Goal: Task Accomplishment & Management: Use online tool/utility

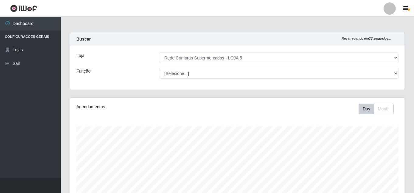
select select "397"
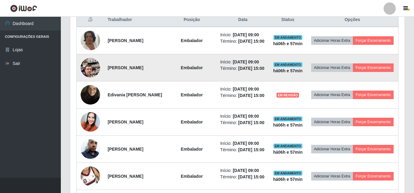
scroll to position [229, 0]
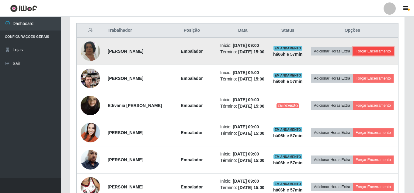
click at [353, 55] on button "Forçar Encerramento" at bounding box center [373, 51] width 41 height 9
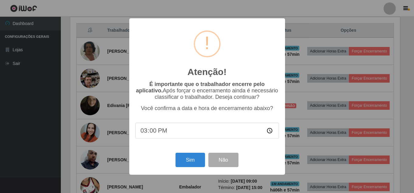
scroll to position [126, 331]
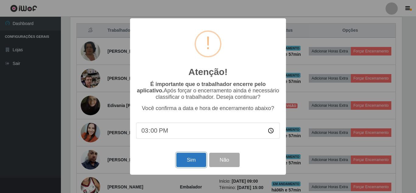
click at [197, 162] on button "Sim" at bounding box center [191, 159] width 30 height 14
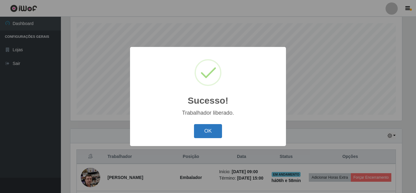
click at [206, 127] on button "OK" at bounding box center [208, 131] width 28 height 14
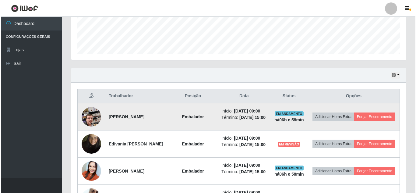
scroll to position [164, 0]
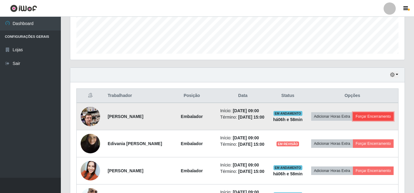
click at [353, 120] on button "Forçar Encerramento" at bounding box center [373, 116] width 41 height 9
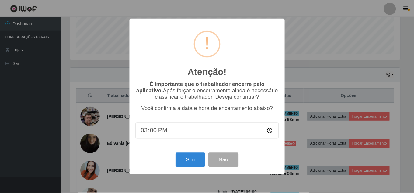
scroll to position [126, 331]
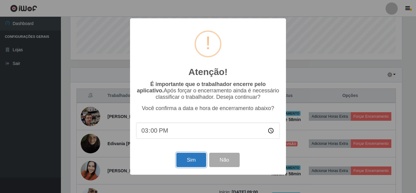
click at [193, 162] on button "Sim" at bounding box center [191, 159] width 30 height 14
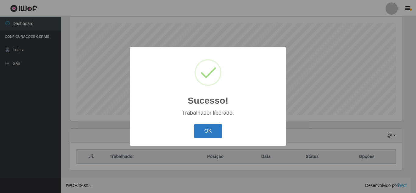
click at [201, 133] on button "OK" at bounding box center [208, 131] width 28 height 14
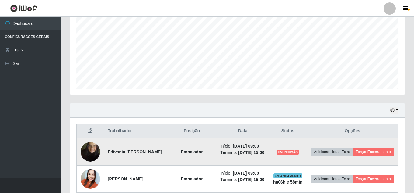
scroll to position [164, 0]
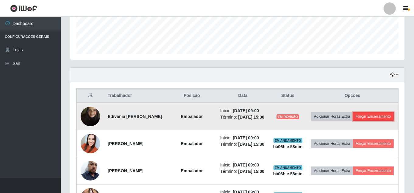
click at [353, 120] on button "Forçar Encerramento" at bounding box center [373, 116] width 41 height 9
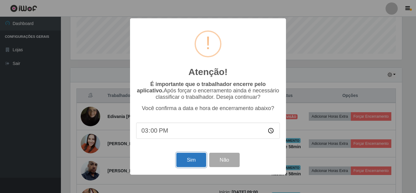
click at [193, 160] on button "Sim" at bounding box center [191, 159] width 30 height 14
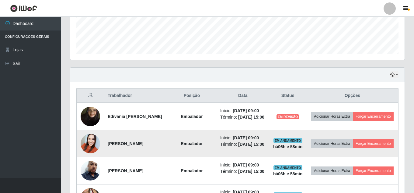
scroll to position [0, 0]
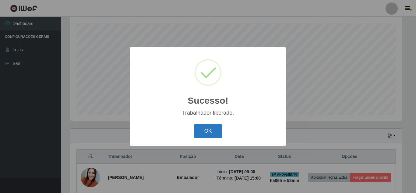
click at [208, 131] on button "OK" at bounding box center [208, 131] width 28 height 14
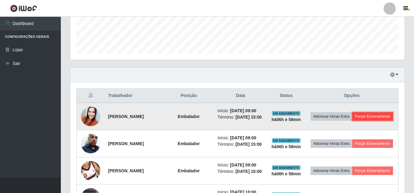
click at [355, 120] on button "Forçar Encerramento" at bounding box center [372, 116] width 41 height 9
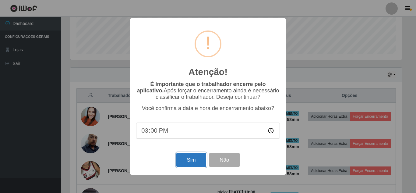
click at [180, 159] on button "Sim" at bounding box center [191, 159] width 30 height 14
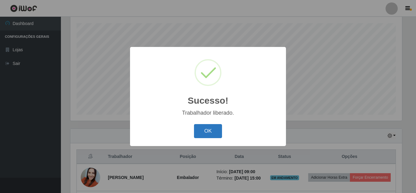
click at [212, 127] on button "OK" at bounding box center [208, 131] width 28 height 14
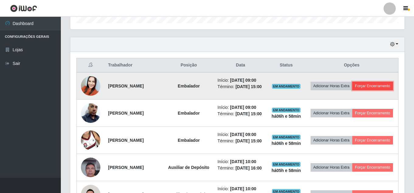
click at [352, 90] on button "Forçar Encerramento" at bounding box center [372, 86] width 41 height 9
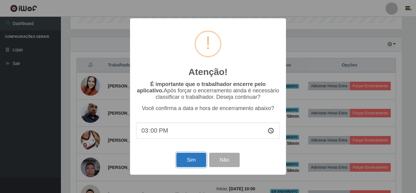
click at [186, 158] on button "Sim" at bounding box center [191, 159] width 30 height 14
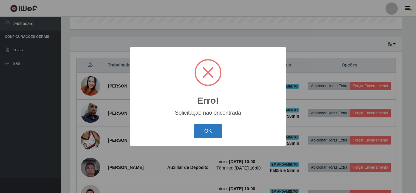
click at [211, 130] on button "OK" at bounding box center [208, 131] width 28 height 14
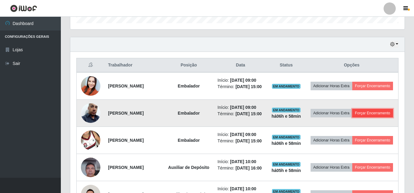
click at [352, 117] on button "Forçar Encerramento" at bounding box center [372, 113] width 41 height 9
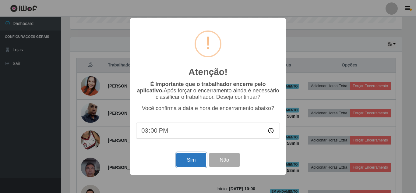
click at [194, 160] on button "Sim" at bounding box center [191, 159] width 30 height 14
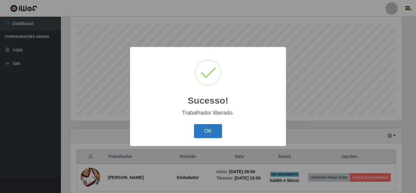
click at [211, 133] on button "OK" at bounding box center [208, 131] width 28 height 14
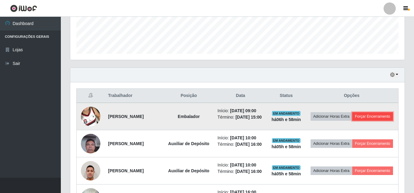
click at [352, 120] on button "Forçar Encerramento" at bounding box center [372, 116] width 41 height 9
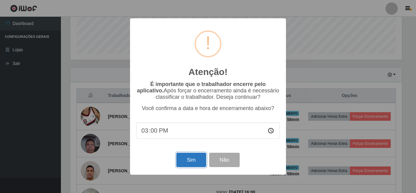
click at [180, 159] on button "Sim" at bounding box center [191, 159] width 30 height 14
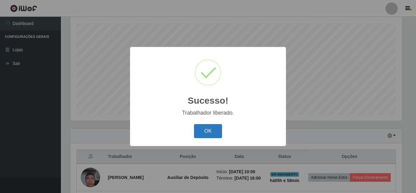
click at [210, 129] on button "OK" at bounding box center [208, 131] width 28 height 14
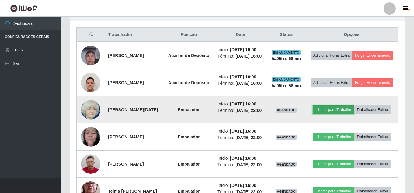
click at [336, 114] on button "Liberar para Trabalho" at bounding box center [333, 109] width 41 height 9
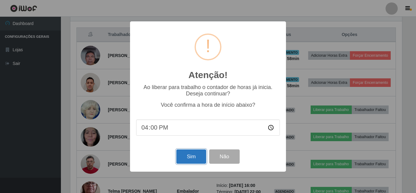
click at [195, 156] on button "Sim" at bounding box center [191, 156] width 30 height 14
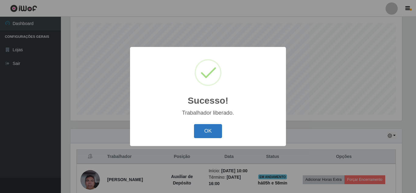
click at [219, 133] on button "OK" at bounding box center [208, 131] width 28 height 14
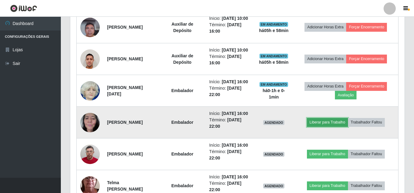
click at [332, 126] on button "Liberar para Trabalho" at bounding box center [327, 122] width 41 height 9
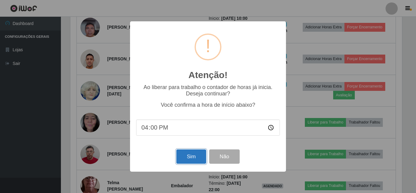
click at [183, 156] on button "Sim" at bounding box center [191, 156] width 30 height 14
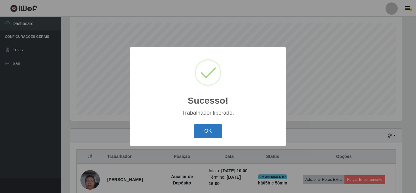
click at [219, 127] on button "OK" at bounding box center [208, 131] width 28 height 14
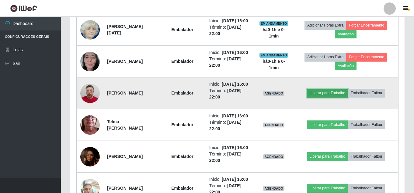
click at [336, 97] on button "Liberar para Trabalho" at bounding box center [327, 93] width 41 height 9
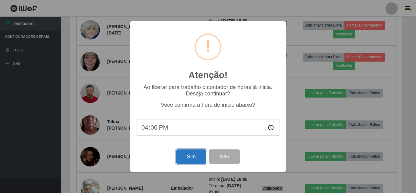
click at [196, 156] on button "Sim" at bounding box center [191, 156] width 30 height 14
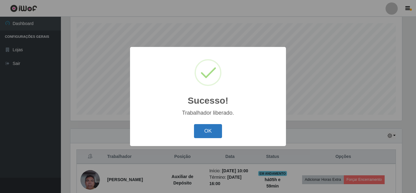
click at [210, 134] on button "OK" at bounding box center [208, 131] width 28 height 14
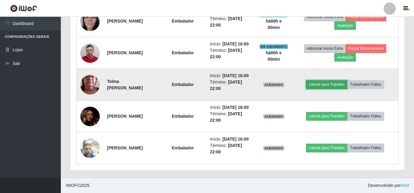
click at [333, 80] on button "Liberar para Trabalho" at bounding box center [326, 84] width 41 height 9
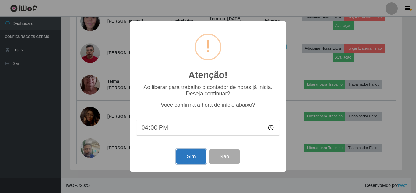
click at [189, 151] on button "Sim" at bounding box center [191, 156] width 30 height 14
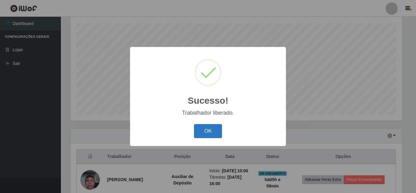
click at [211, 131] on button "OK" at bounding box center [208, 131] width 28 height 14
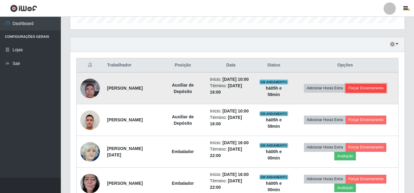
click at [378, 92] on button "Forçar Encerramento" at bounding box center [366, 88] width 41 height 9
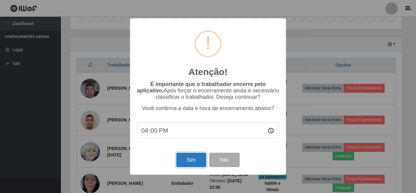
click at [199, 162] on button "Sim" at bounding box center [191, 159] width 30 height 14
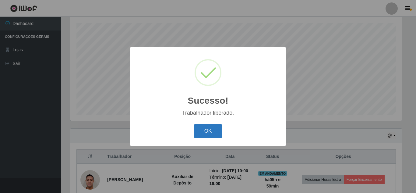
click at [205, 128] on button "OK" at bounding box center [208, 131] width 28 height 14
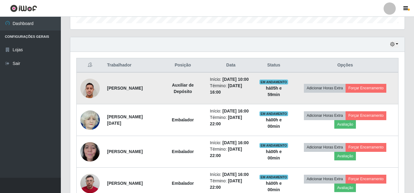
click at [373, 96] on td "Adicionar Horas Extra Forçar Encerramento" at bounding box center [345, 88] width 106 height 32
click at [373, 90] on button "Forçar Encerramento" at bounding box center [366, 88] width 41 height 9
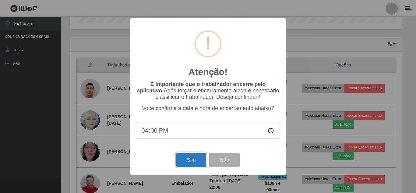
click at [190, 160] on button "Sim" at bounding box center [191, 159] width 30 height 14
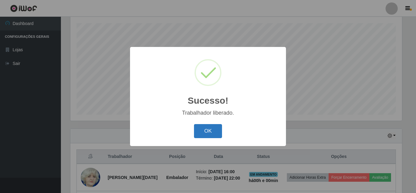
click at [206, 125] on button "OK" at bounding box center [208, 131] width 28 height 14
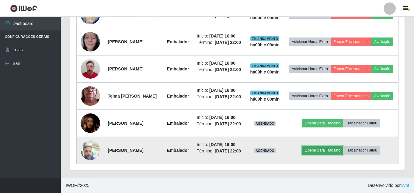
click at [314, 147] on button "Liberar para Trabalho" at bounding box center [322, 150] width 41 height 9
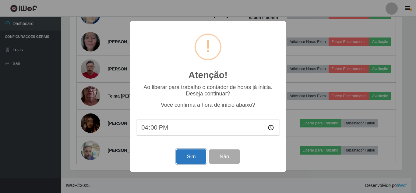
click at [189, 155] on button "Sim" at bounding box center [191, 156] width 30 height 14
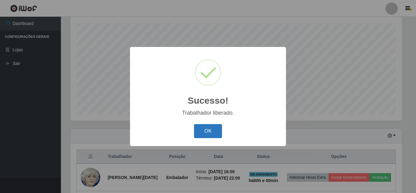
click at [205, 127] on button "OK" at bounding box center [208, 131] width 28 height 14
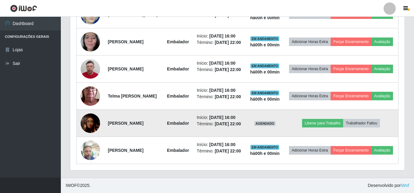
click at [82, 116] on img at bounding box center [90, 123] width 19 height 30
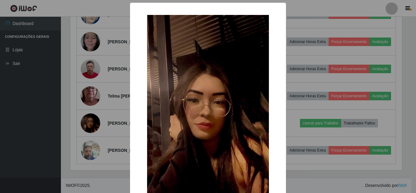
click at [75, 104] on div "× OK Cancel" at bounding box center [208, 96] width 416 height 193
